Goal: Task Accomplishment & Management: Manage account settings

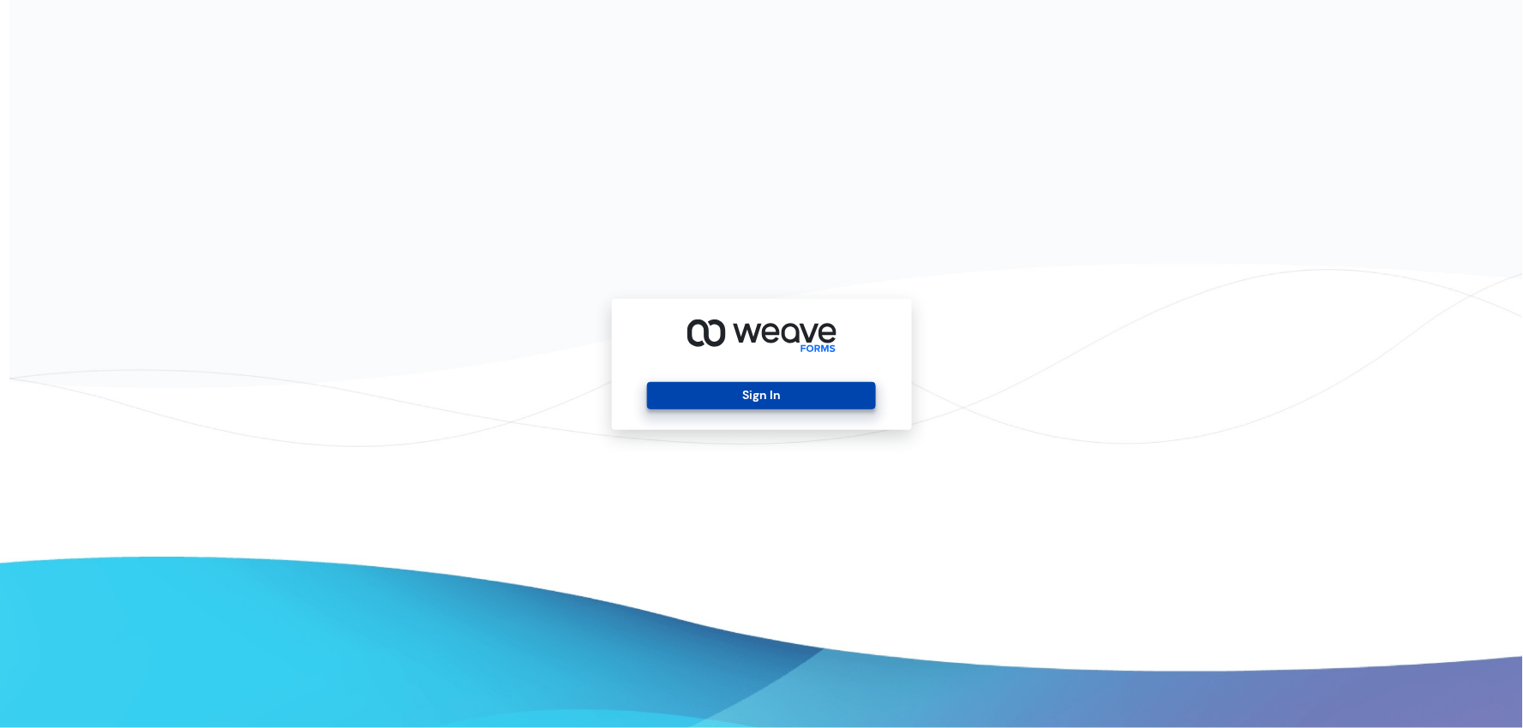
click at [754, 398] on button "Sign In" at bounding box center [761, 395] width 229 height 27
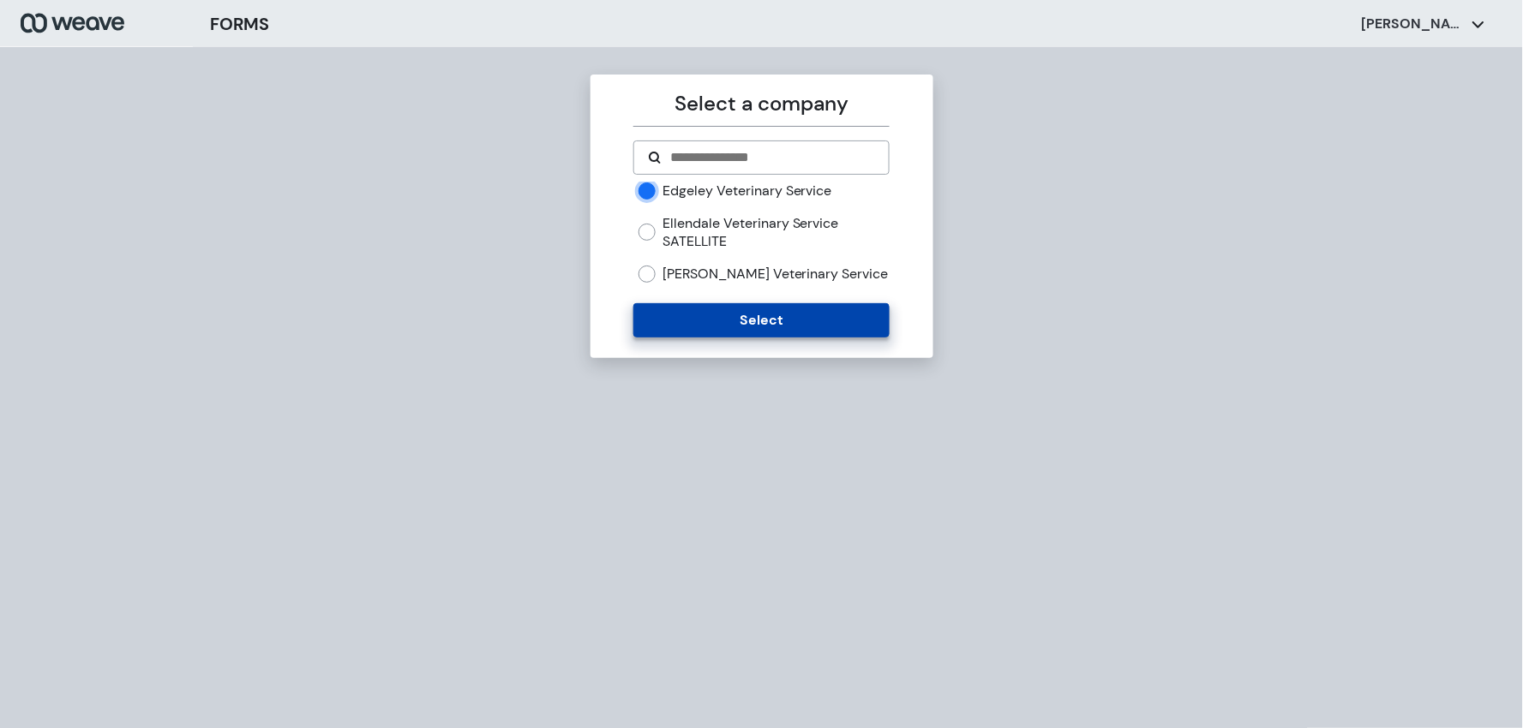
click at [692, 331] on button "Select" at bounding box center [761, 320] width 256 height 34
